Goal: Task Accomplishment & Management: Manage account settings

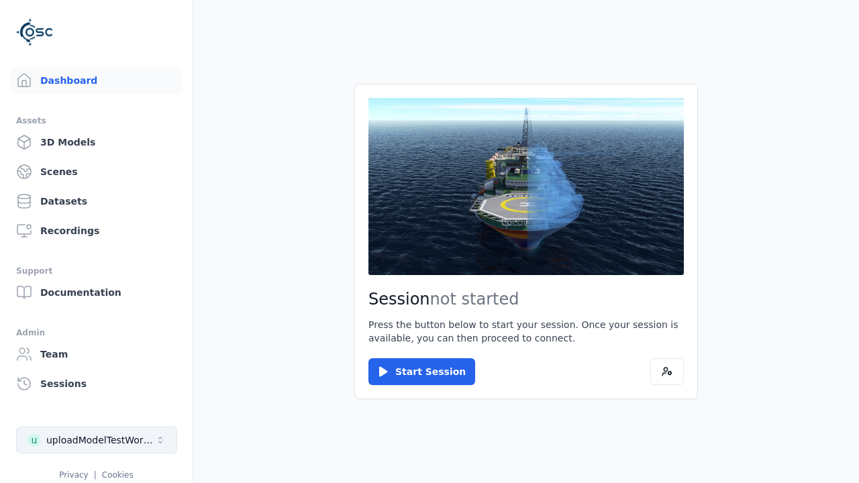
click at [97, 440] on div "uploadModelTestWorkspace" at bounding box center [100, 439] width 109 height 13
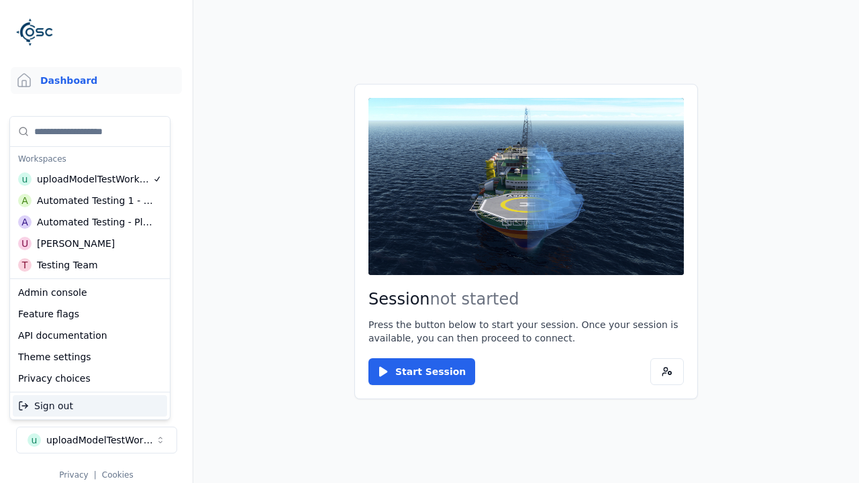
click at [90, 265] on div "Testing Team" at bounding box center [67, 264] width 61 height 13
click at [429, 241] on html "Support Dashboard Assets 3D Models Scenes Datasets Recordings Support Documenta…" at bounding box center [429, 241] width 859 height 483
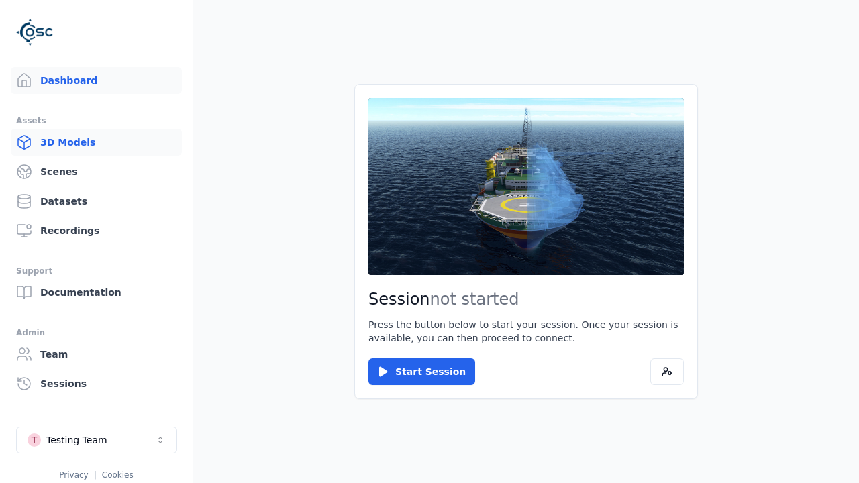
click at [96, 142] on link "3D Models" at bounding box center [96, 142] width 171 height 27
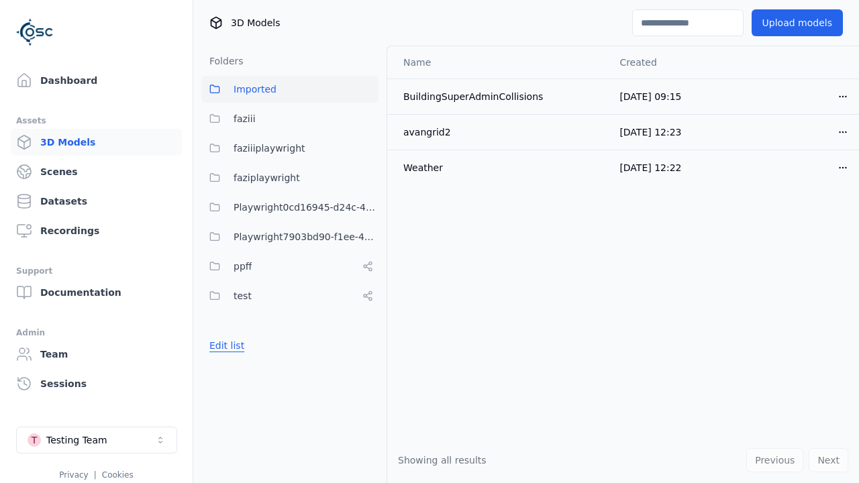
click at [226, 345] on button "Edit list" at bounding box center [226, 345] width 51 height 24
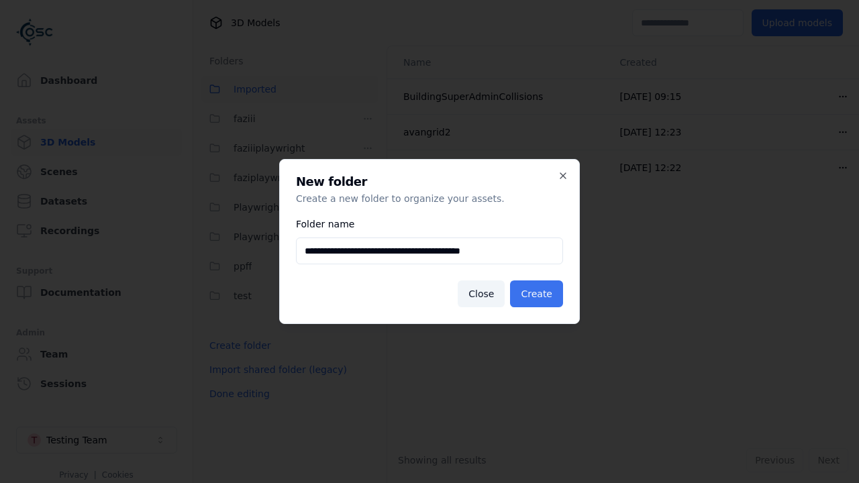
type input "**********"
click at [536, 294] on button "Create" at bounding box center [536, 293] width 53 height 27
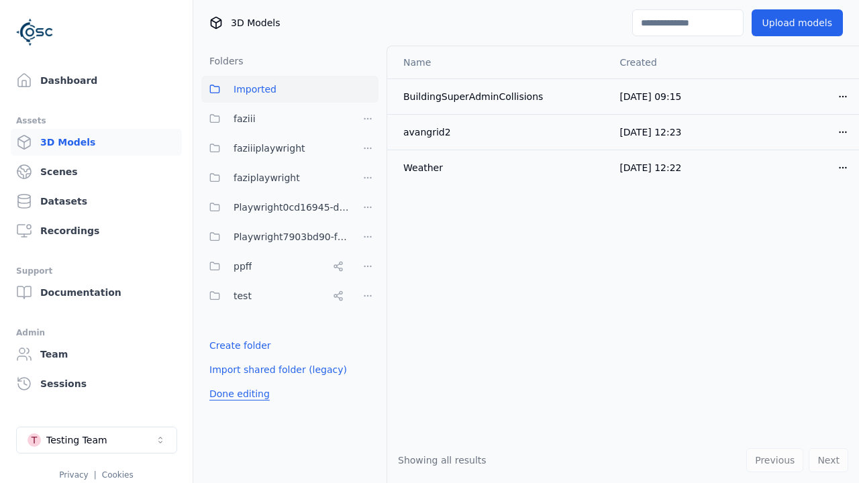
click at [239, 394] on button "Done editing" at bounding box center [239, 394] width 76 height 24
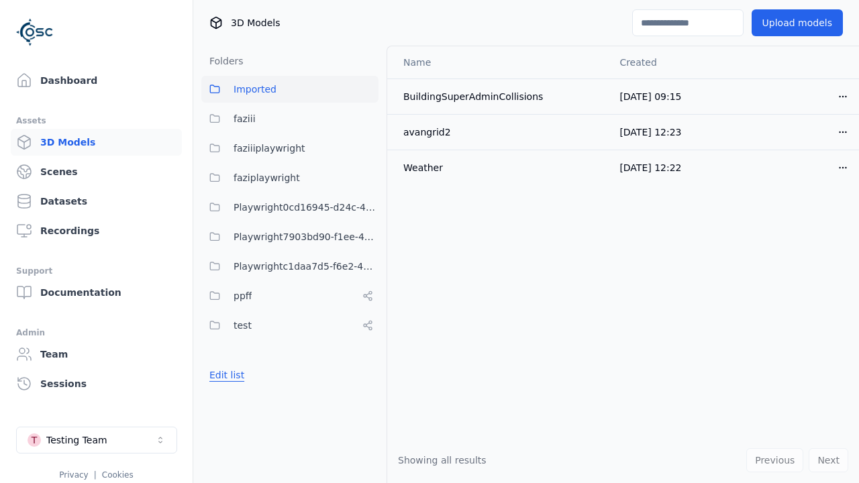
click at [226, 375] on button "Edit list" at bounding box center [226, 375] width 51 height 24
click at [368, 266] on html "Support Dashboard Assets 3D Models Scenes Datasets Recordings Support Documenta…" at bounding box center [429, 241] width 859 height 483
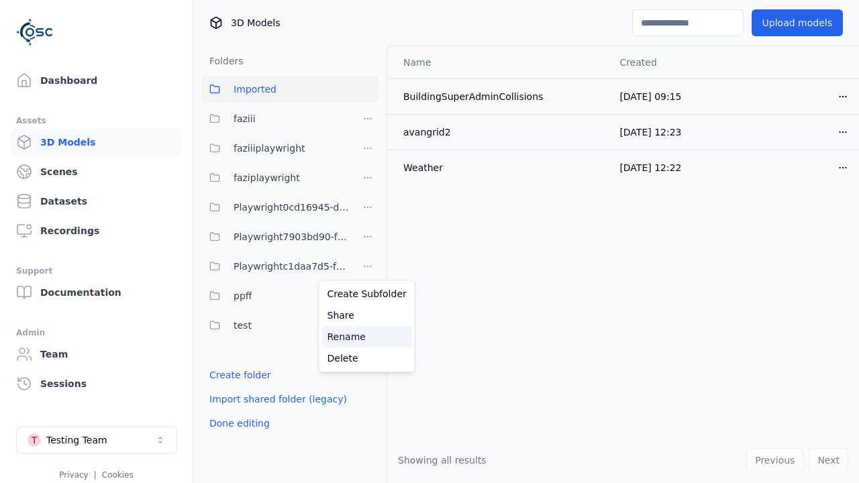
click at [367, 337] on div "Rename" at bounding box center [367, 336] width 90 height 21
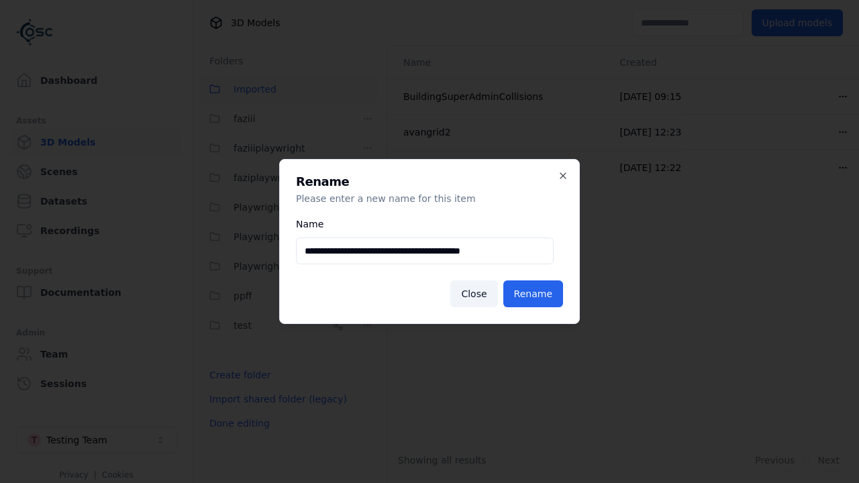
click at [425, 251] on input "**********" at bounding box center [425, 250] width 258 height 27
type input "**********"
click at [532, 294] on button "Rename" at bounding box center [533, 293] width 60 height 27
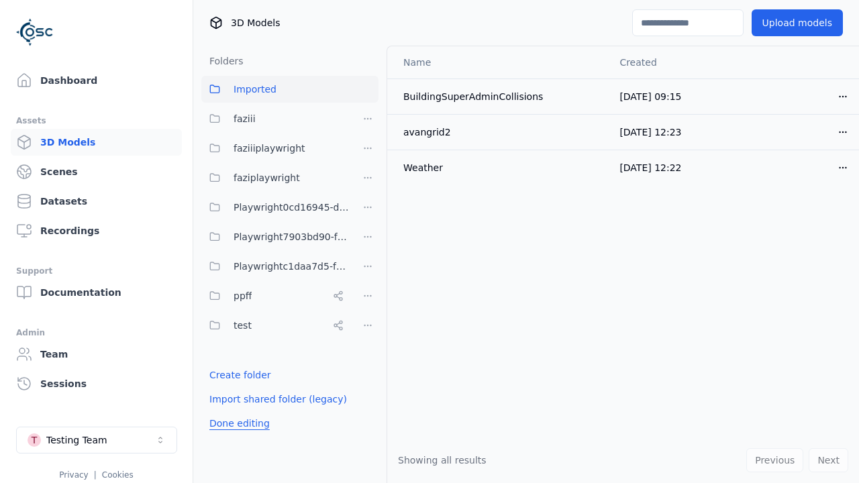
click at [239, 423] on button "Done editing" at bounding box center [239, 423] width 76 height 24
click at [226, 375] on button "Edit list" at bounding box center [226, 375] width 51 height 24
click at [368, 266] on html "Support Dashboard Assets 3D Models Scenes Datasets Recordings Support Documenta…" at bounding box center [429, 241] width 859 height 483
click at [367, 358] on div "Delete" at bounding box center [367, 357] width 90 height 21
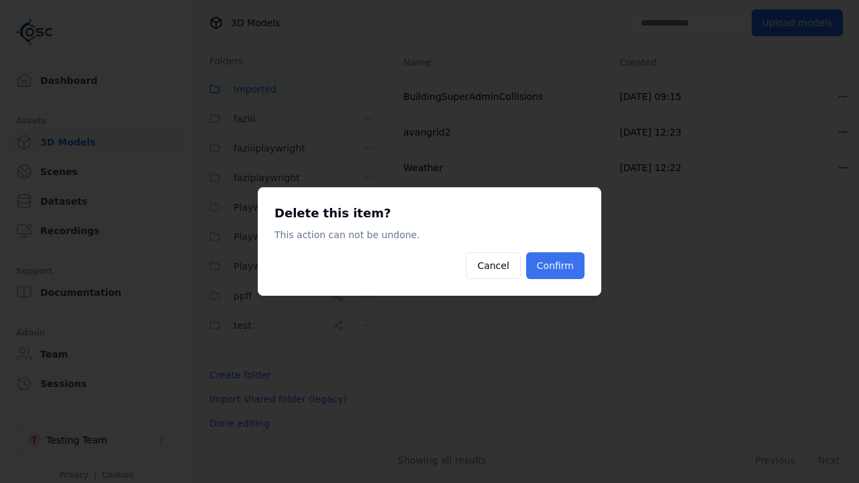
click at [554, 266] on button "Confirm" at bounding box center [555, 265] width 58 height 27
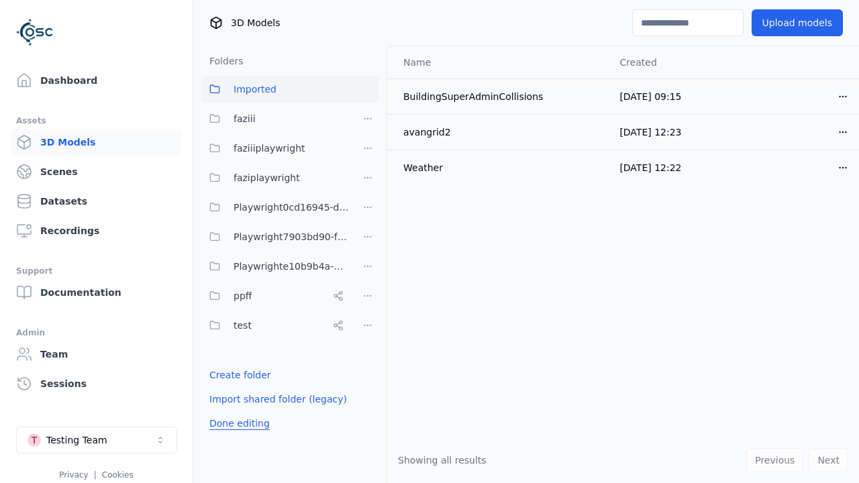
click at [239, 423] on button "Done editing" at bounding box center [239, 423] width 76 height 24
